Goal: Transaction & Acquisition: Download file/media

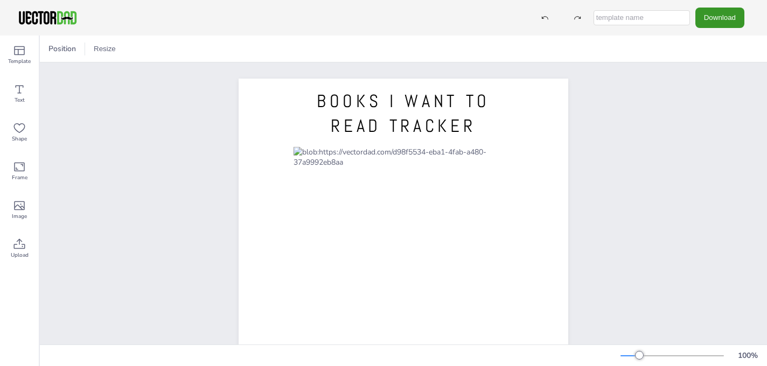
click at [729, 16] on button "Download" at bounding box center [719, 18] width 49 height 20
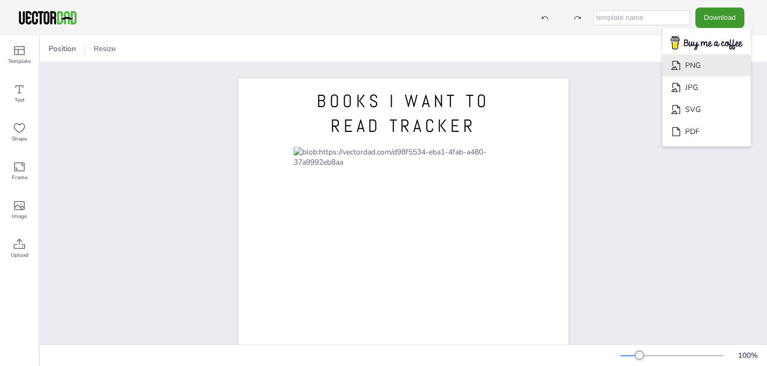
click at [707, 61] on li "PNG" at bounding box center [706, 65] width 88 height 22
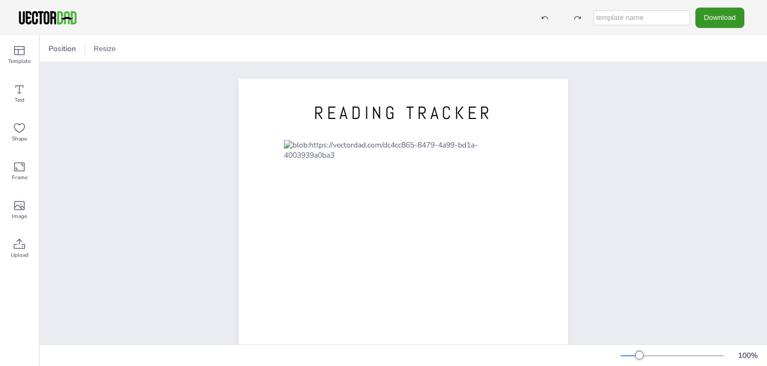
click at [727, 22] on button "Download" at bounding box center [719, 18] width 49 height 20
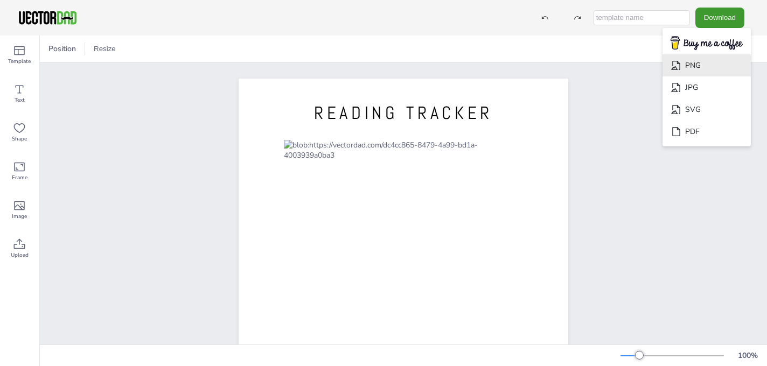
click at [731, 71] on li "PNG" at bounding box center [706, 65] width 88 height 22
